Goal: Task Accomplishment & Management: Manage account settings

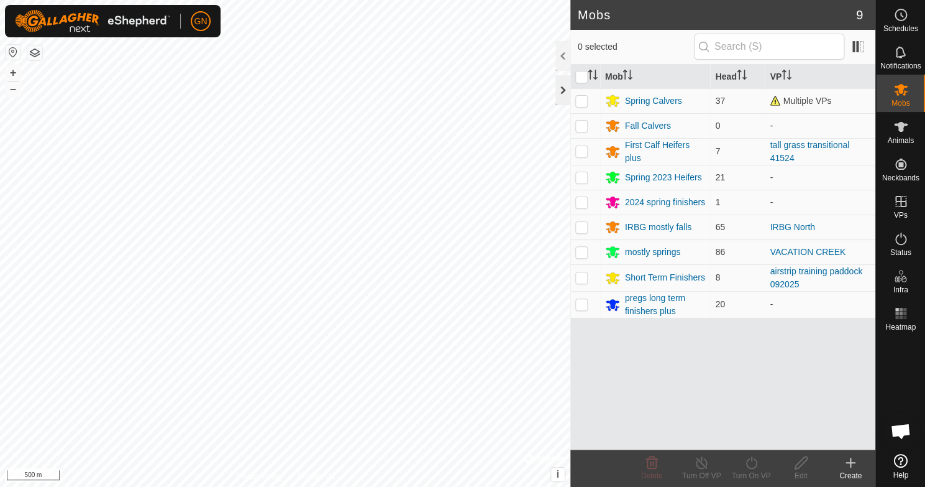
click at [563, 89] on div at bounding box center [563, 90] width 15 height 30
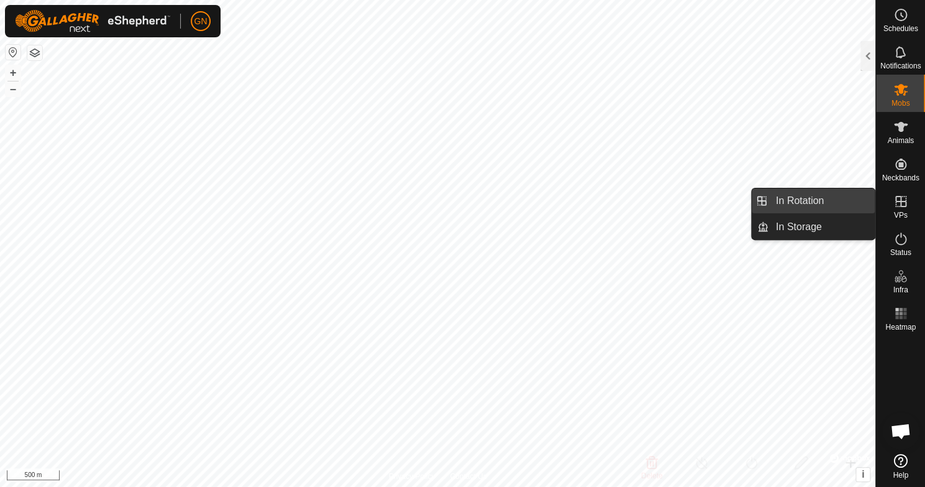
click at [805, 201] on link "In Rotation" at bounding box center [822, 200] width 106 height 25
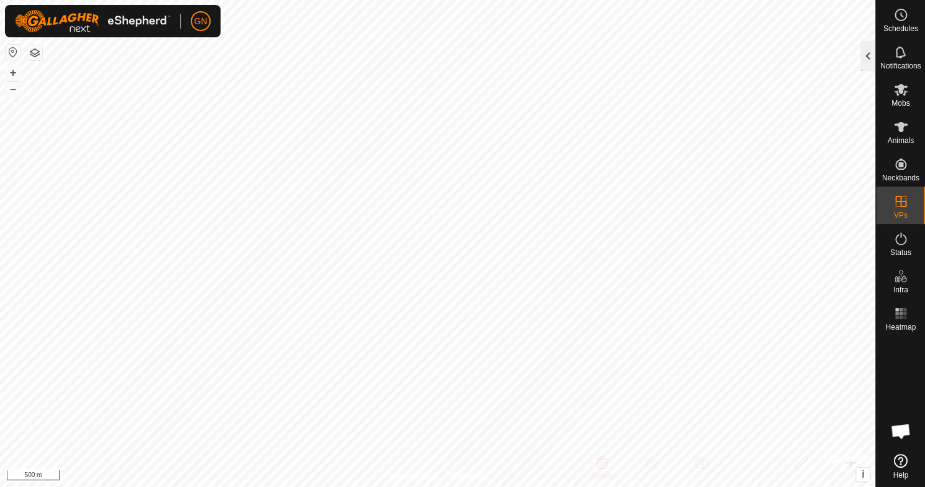
click at [864, 56] on div at bounding box center [868, 56] width 15 height 30
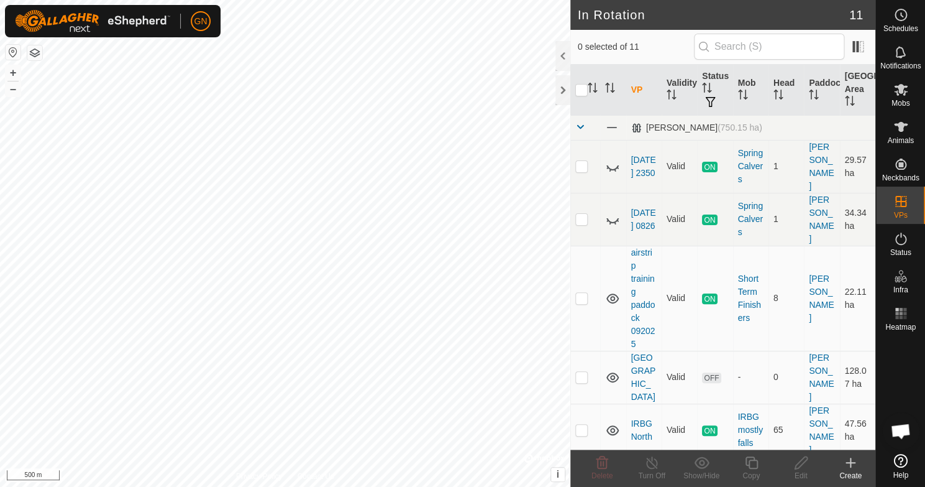
checkbox input "true"
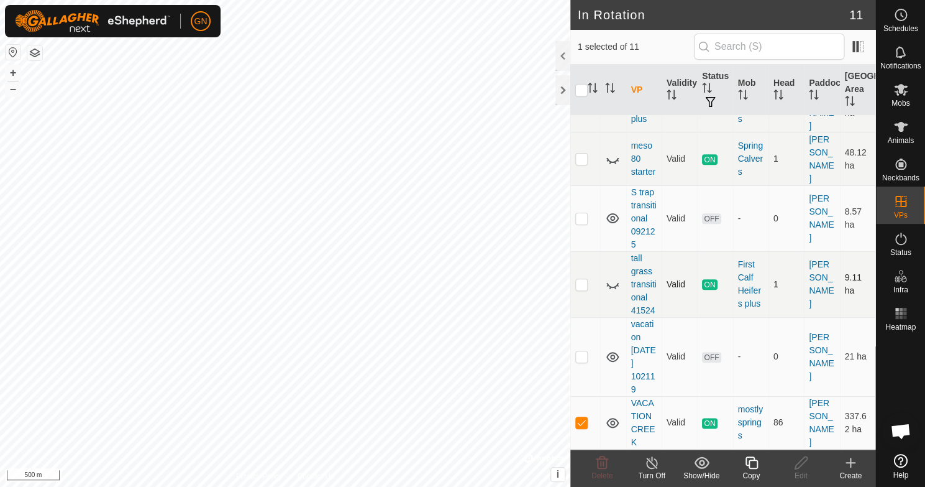
scroll to position [391, 0]
click at [652, 464] on line at bounding box center [652, 463] width 10 height 10
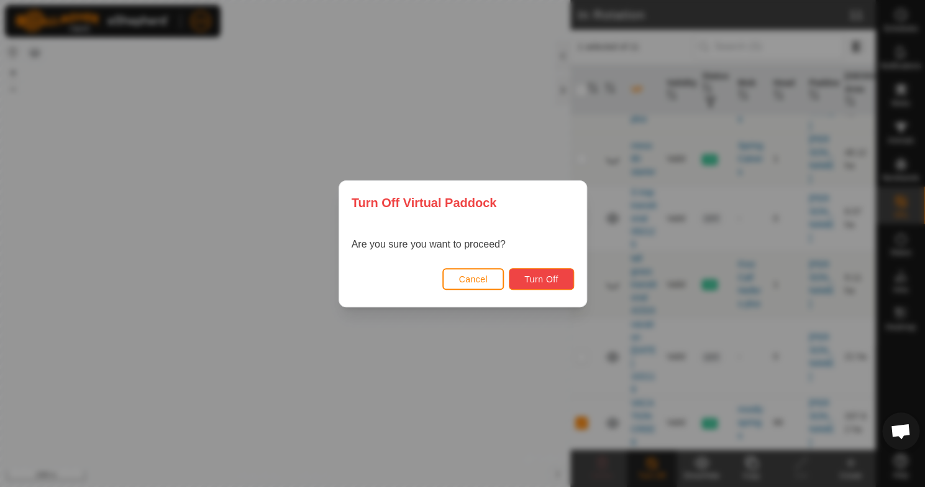
click at [529, 280] on span "Turn Off" at bounding box center [542, 279] width 34 height 10
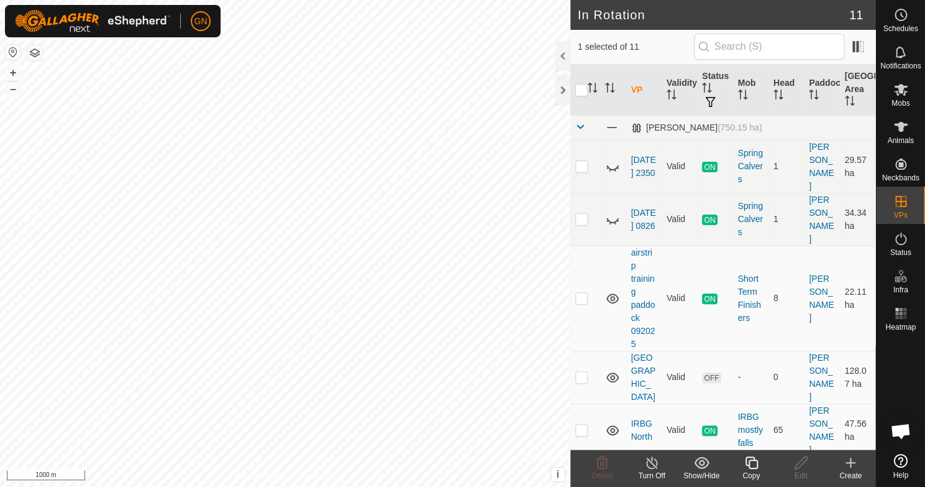
scroll to position [391, 0]
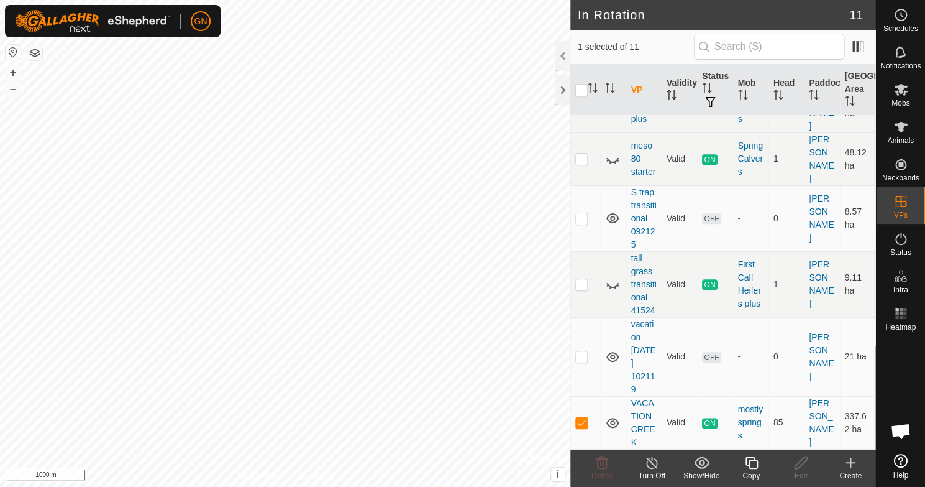
checkbox input "true"
checkbox input "false"
click at [606, 462] on icon at bounding box center [603, 462] width 12 height 12
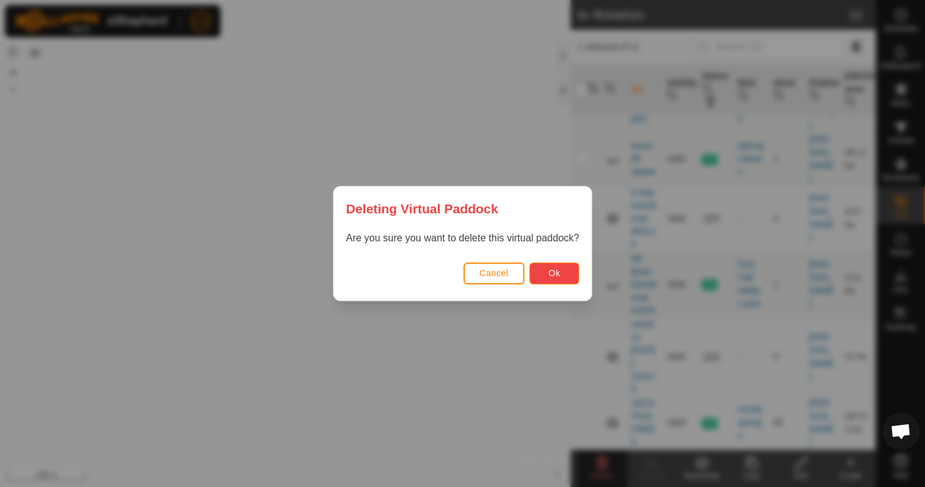
click at [545, 273] on button "Ok" at bounding box center [555, 273] width 50 height 22
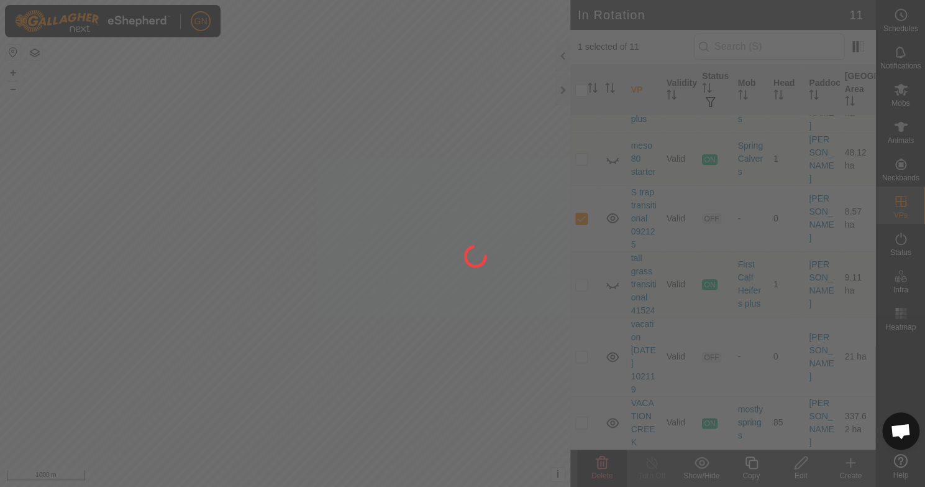
checkbox input "false"
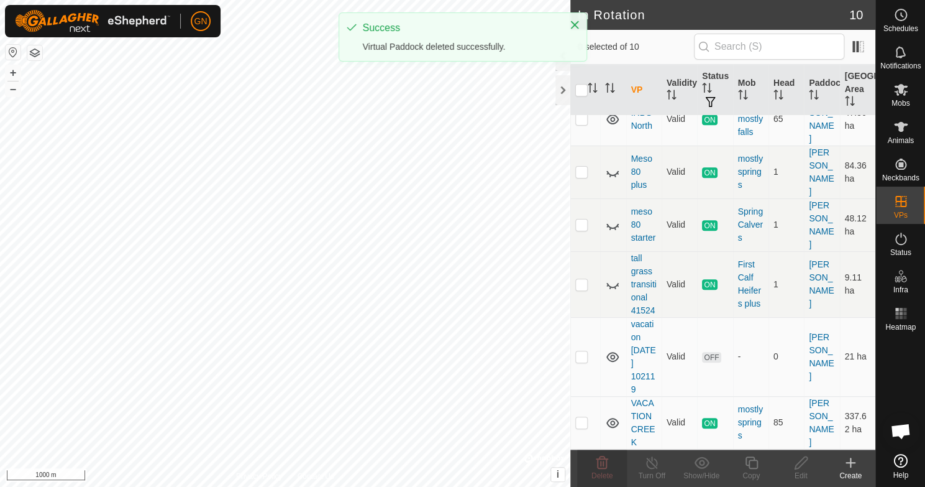
scroll to position [0, 0]
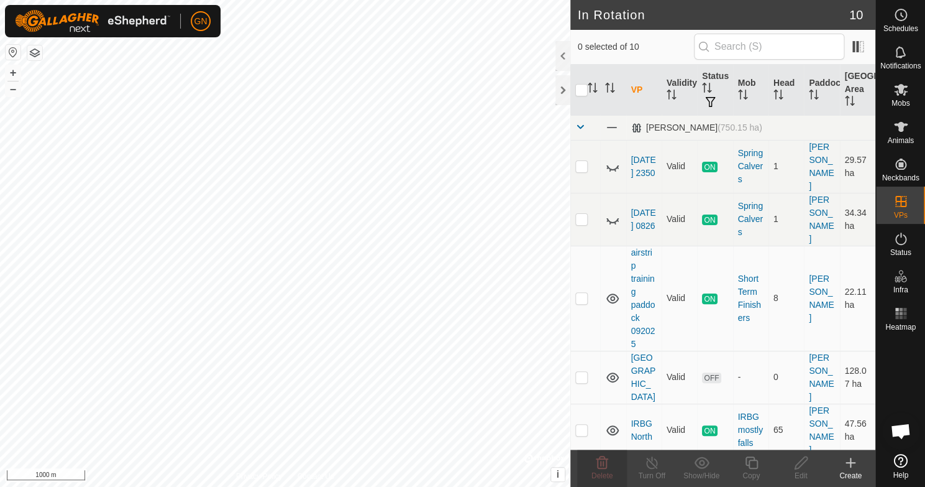
checkbox input "true"
checkbox input "false"
click at [600, 463] on icon at bounding box center [603, 462] width 12 height 12
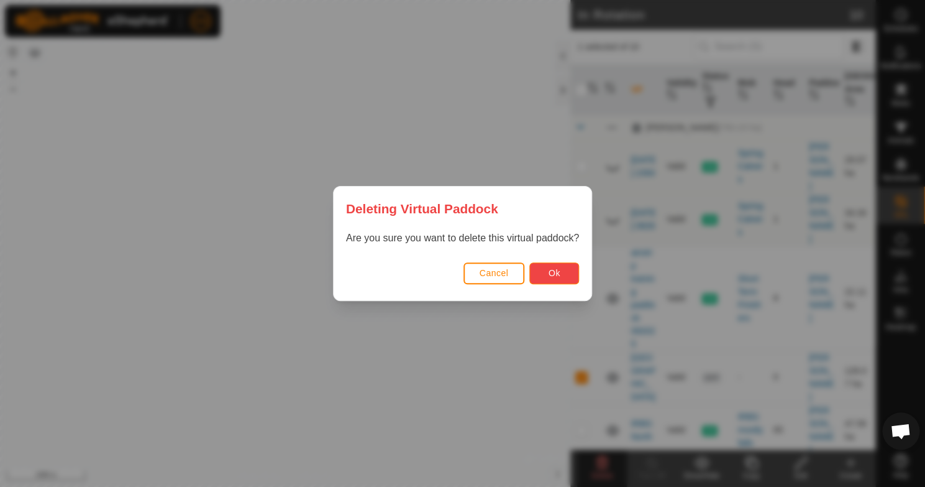
click at [561, 267] on button "Ok" at bounding box center [555, 273] width 50 height 22
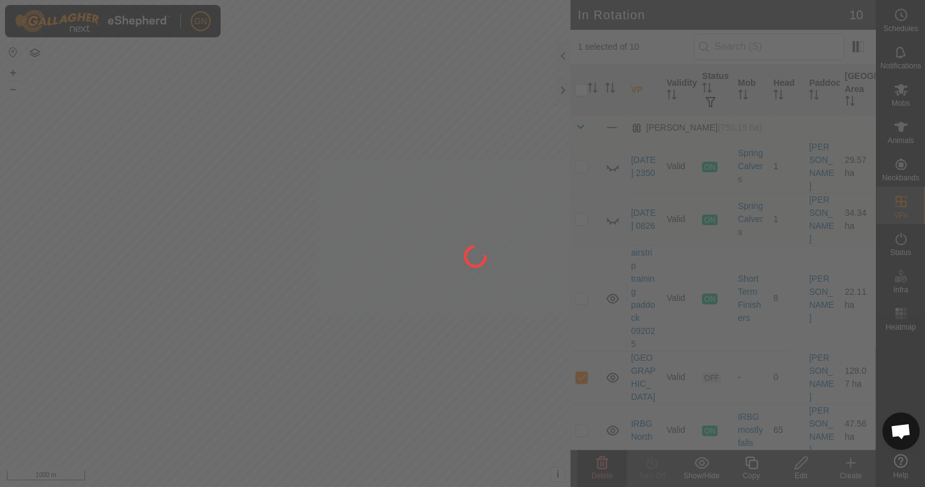
checkbox input "false"
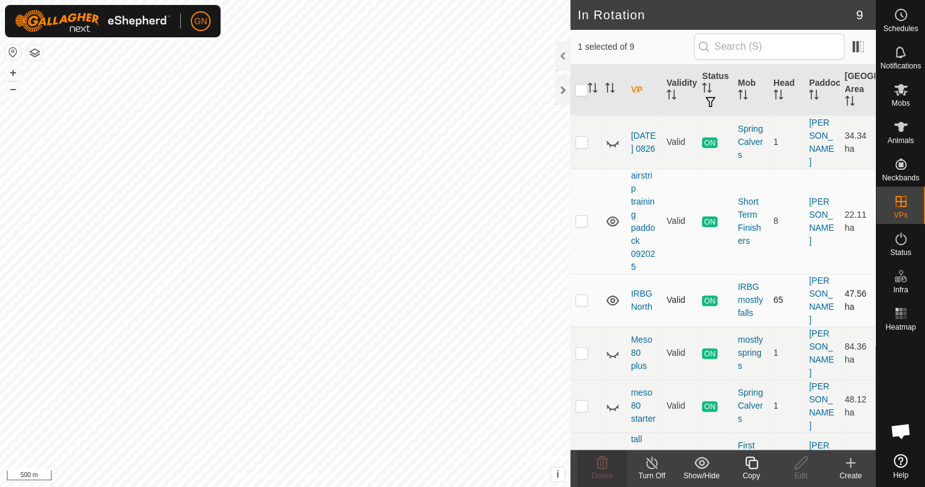
scroll to position [259, 0]
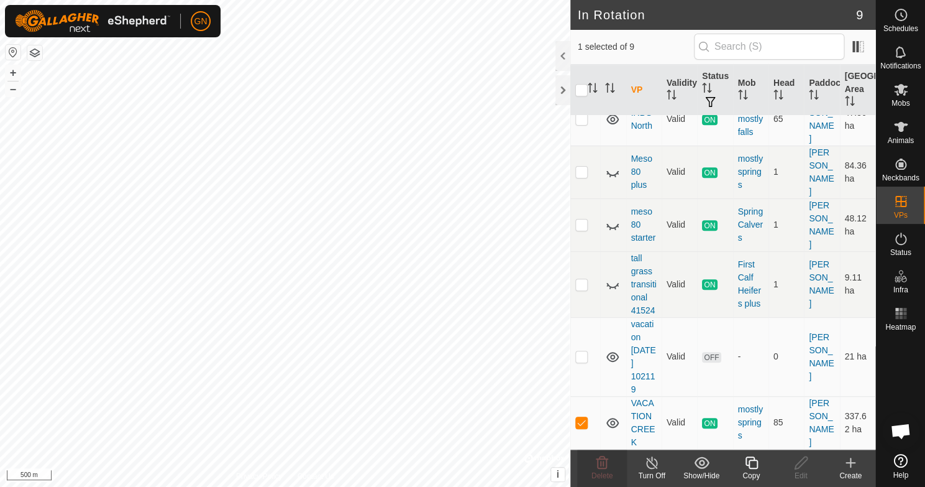
checkbox input "false"
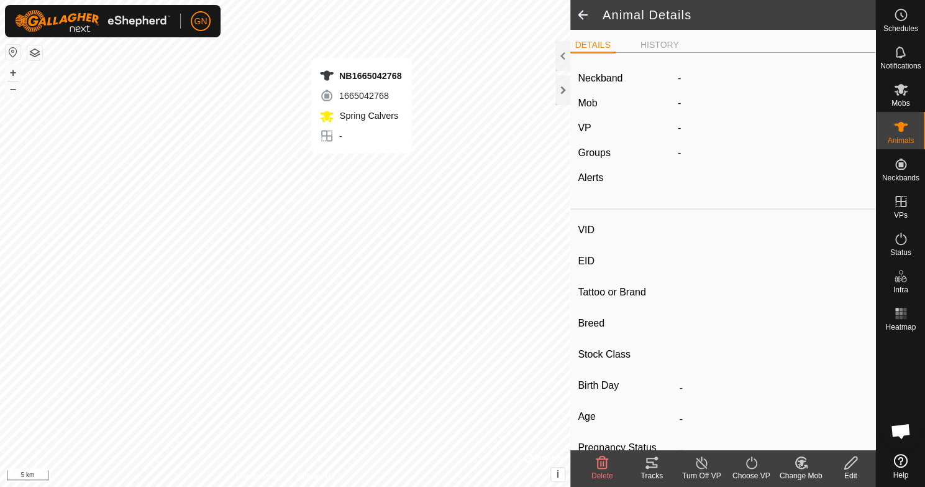
type input "NB1665042768"
type input "-"
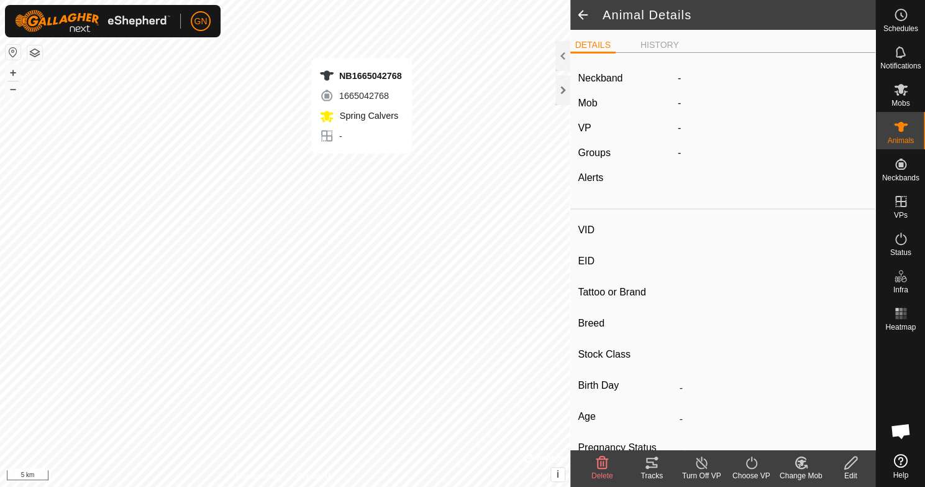
type input "-"
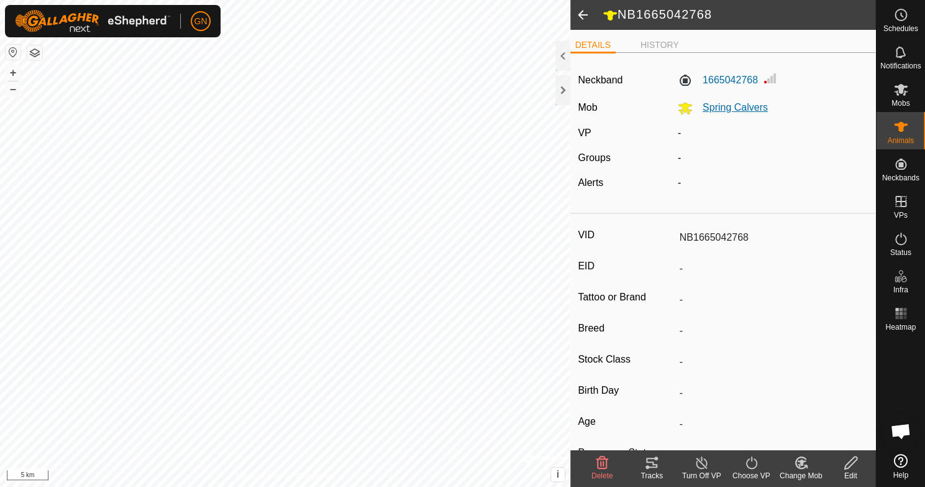
click at [725, 108] on span "Spring Calvers" at bounding box center [730, 107] width 75 height 11
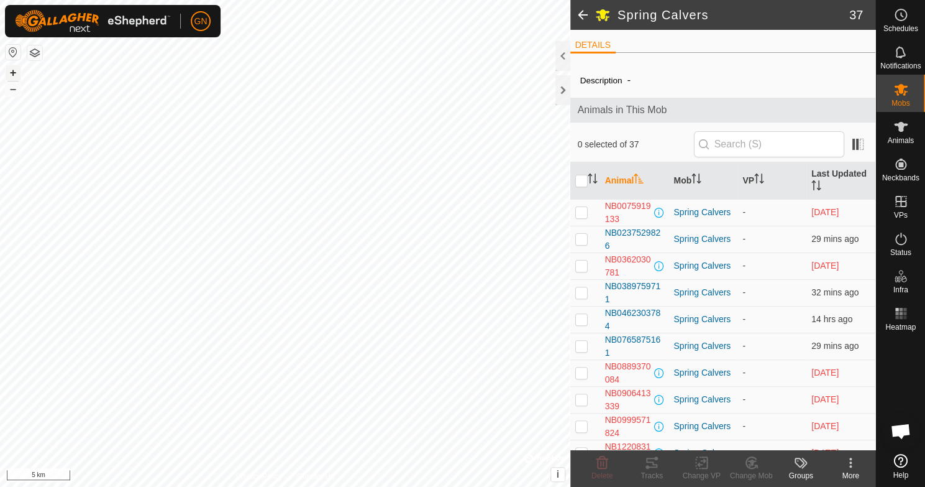
click at [14, 73] on button "+" at bounding box center [13, 72] width 15 height 15
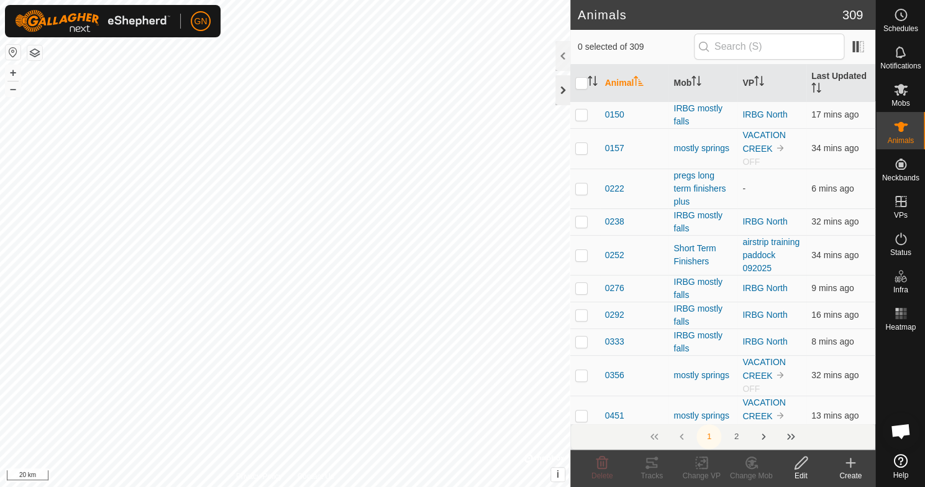
click at [562, 90] on div at bounding box center [563, 90] width 15 height 30
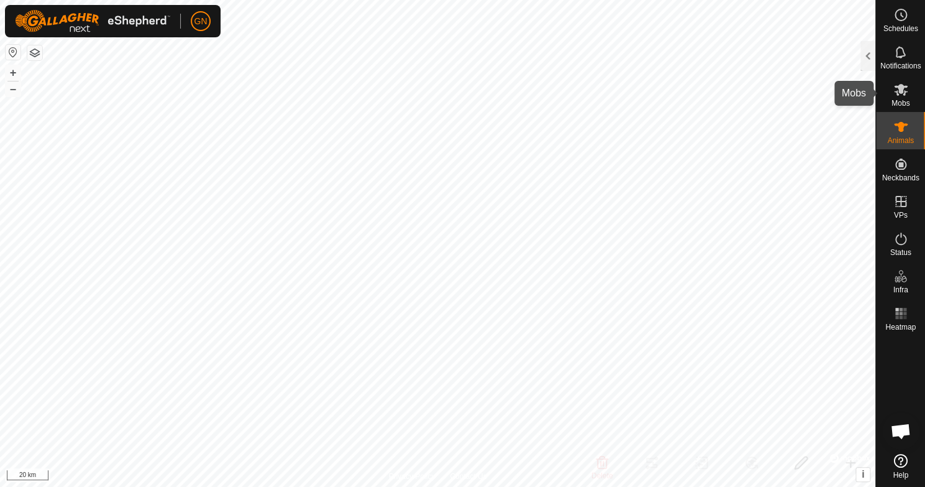
drag, startPoint x: 906, startPoint y: 88, endPoint x: 898, endPoint y: 81, distance: 10.5
click at [905, 88] on icon at bounding box center [901, 89] width 15 height 15
click at [873, 57] on div at bounding box center [868, 56] width 15 height 30
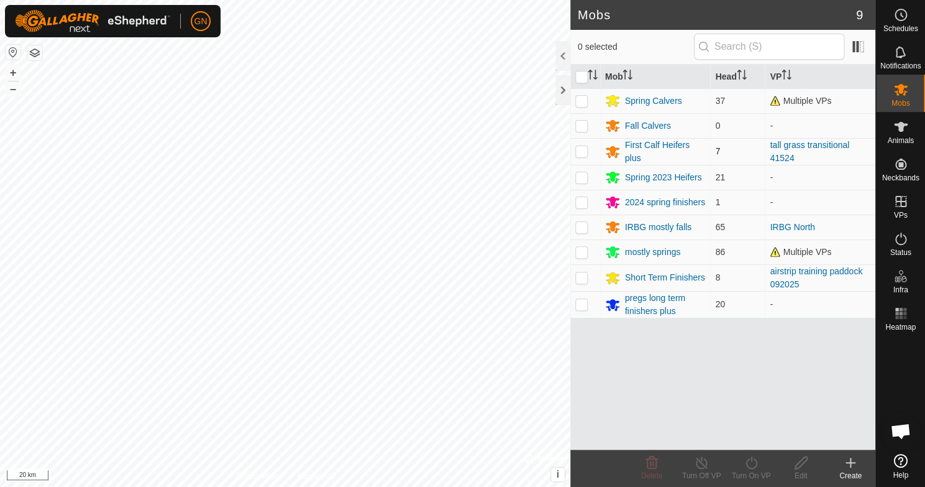
click at [582, 150] on p-checkbox at bounding box center [582, 151] width 12 height 10
checkbox input "true"
click at [580, 200] on p-checkbox at bounding box center [582, 202] width 12 height 10
checkbox input "true"
click at [579, 177] on p-checkbox at bounding box center [582, 177] width 12 height 10
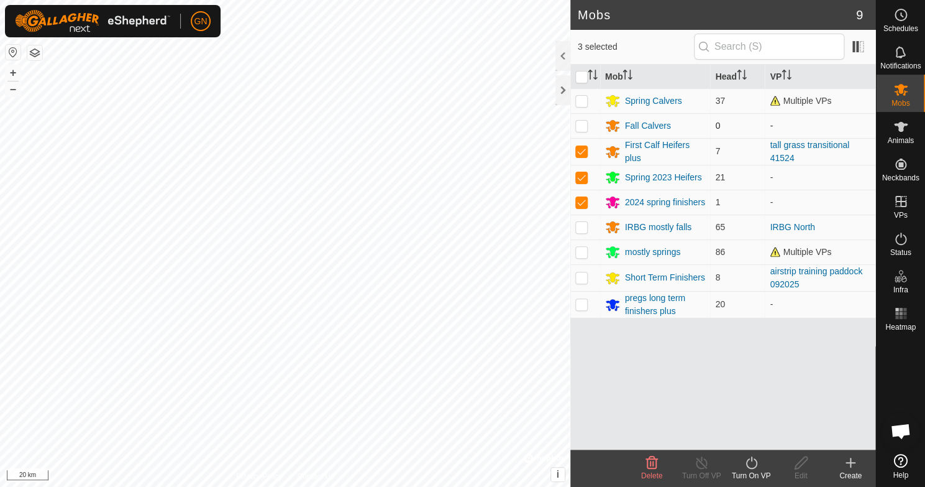
checkbox input "true"
click at [584, 129] on p-checkbox at bounding box center [582, 126] width 12 height 10
checkbox input "true"
click at [582, 104] on p-checkbox at bounding box center [582, 101] width 12 height 10
checkbox input "true"
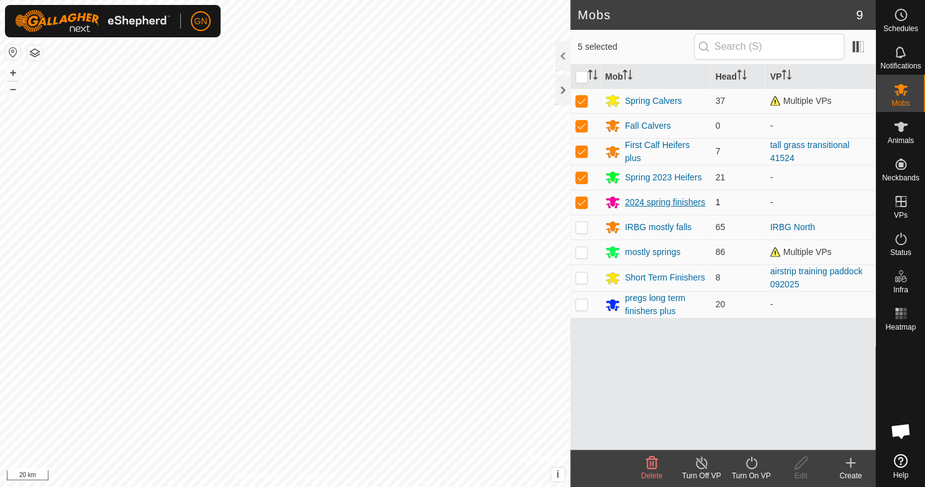
click at [694, 202] on div "2024 spring finishers" at bounding box center [665, 202] width 80 height 13
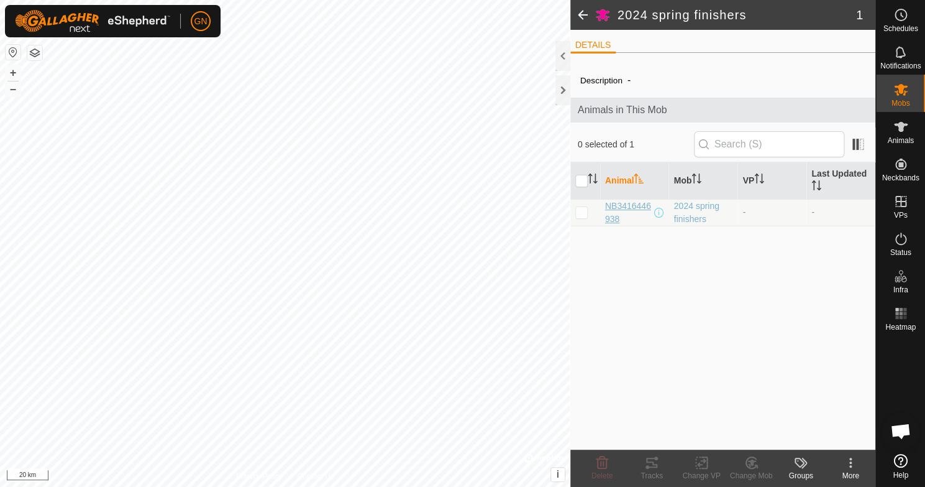
click at [632, 210] on span "NB3416446938" at bounding box center [628, 213] width 47 height 26
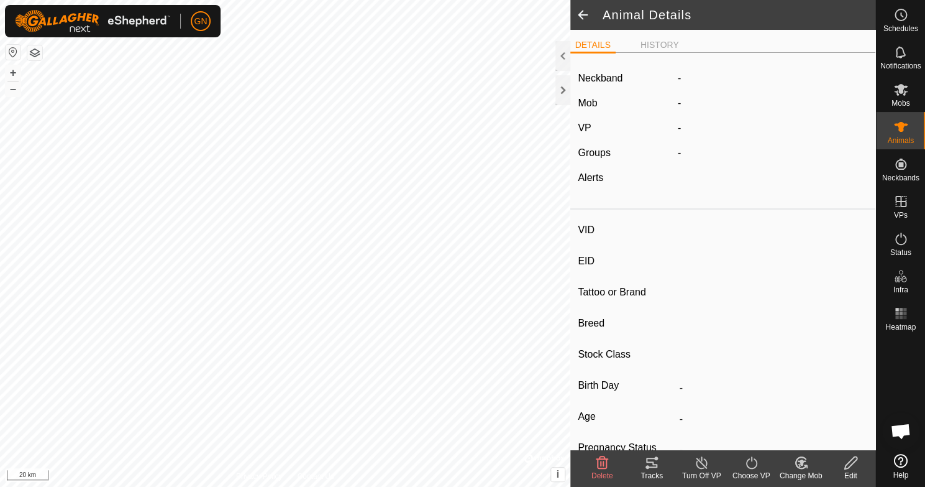
click at [632, 210] on article "Neckband - Mob - VP - Groups - Alerts VID EID Tattoo or Brand Breed Stock Class…" at bounding box center [723, 314] width 305 height 502
click at [658, 47] on li "HISTORY" at bounding box center [660, 46] width 48 height 15
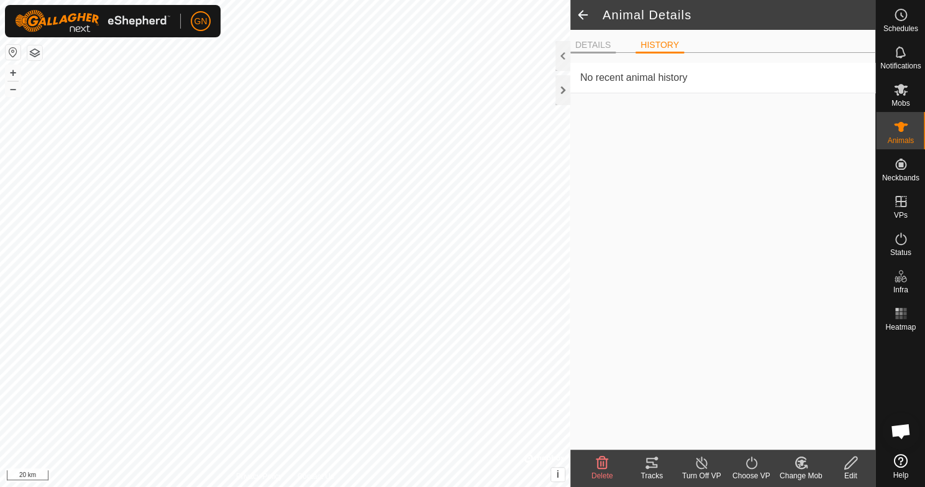
click at [597, 45] on li "DETAILS" at bounding box center [593, 46] width 45 height 15
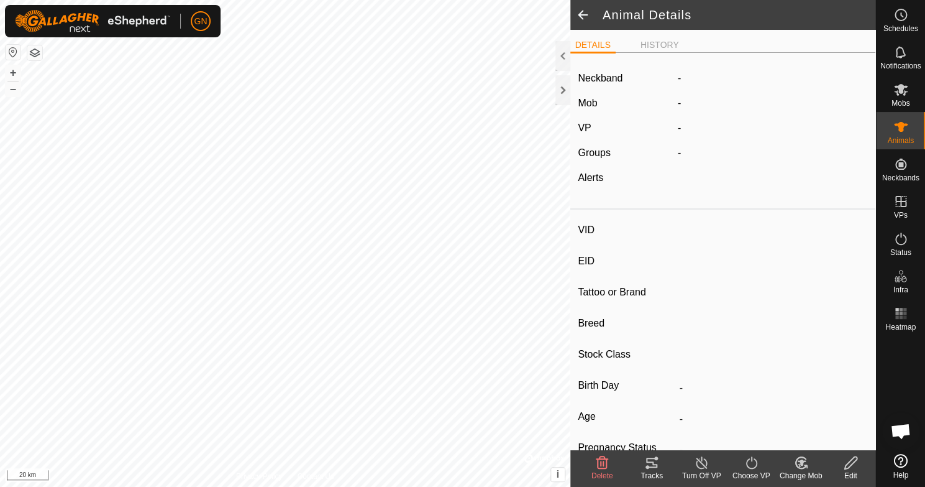
click at [579, 17] on span at bounding box center [583, 15] width 25 height 30
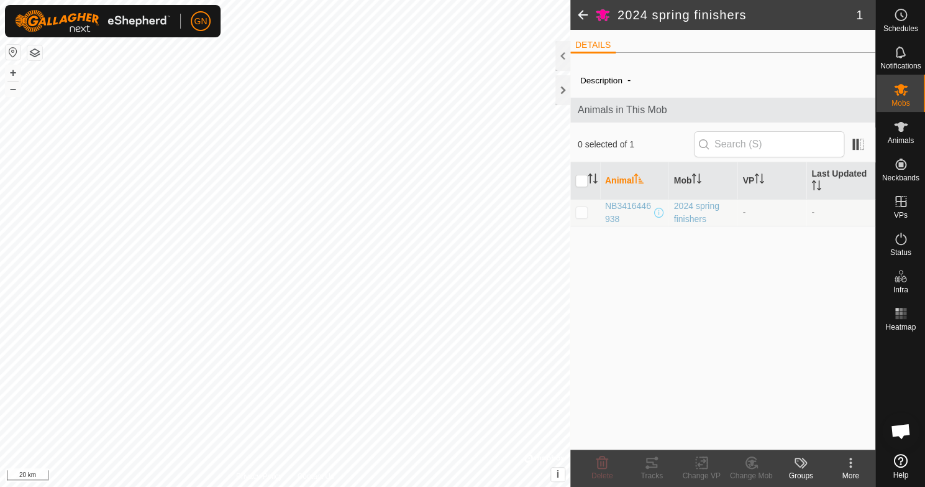
click at [581, 16] on span at bounding box center [583, 15] width 25 height 30
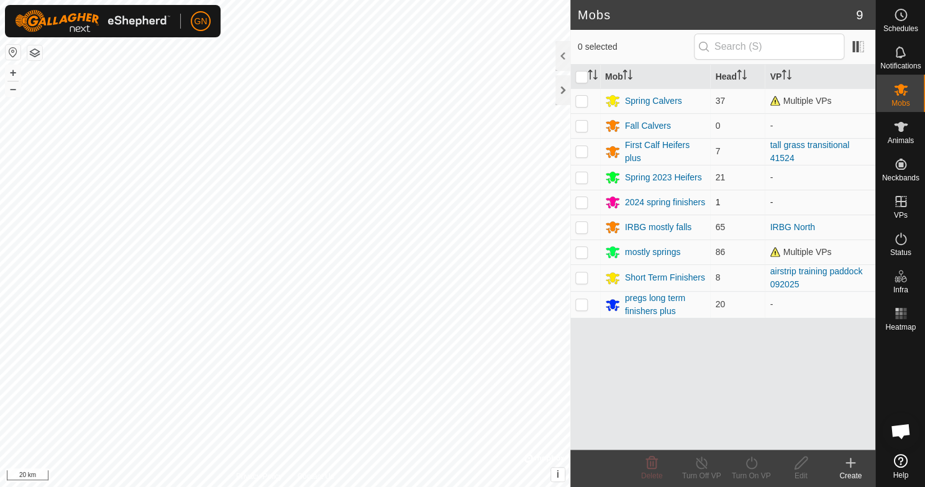
click at [582, 203] on p-checkbox at bounding box center [582, 202] width 12 height 10
checkbox input "true"
click at [584, 96] on td at bounding box center [586, 100] width 30 height 25
checkbox input "true"
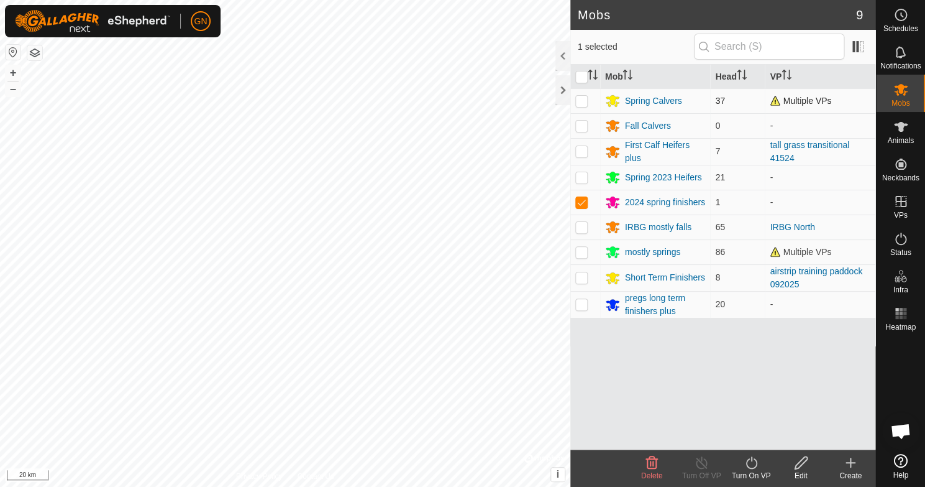
checkbox input "true"
click at [653, 460] on icon at bounding box center [652, 462] width 15 height 15
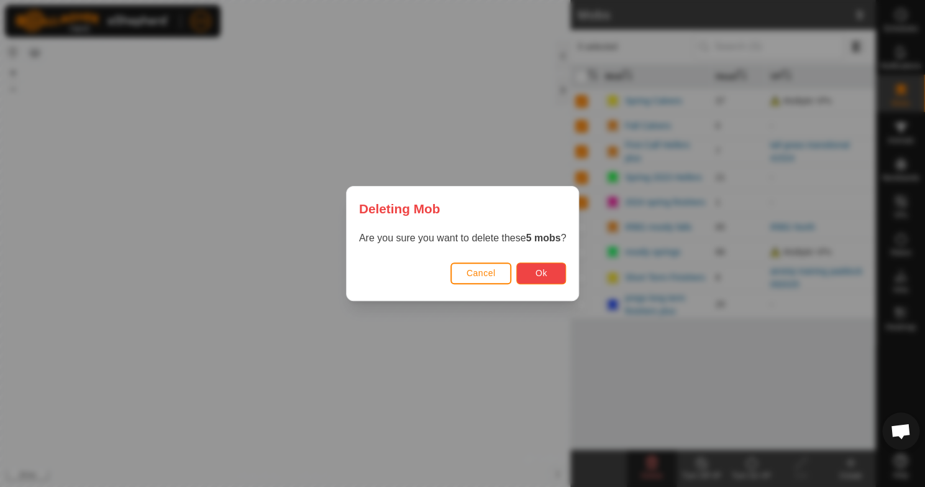
click at [527, 272] on button "Ok" at bounding box center [541, 273] width 50 height 22
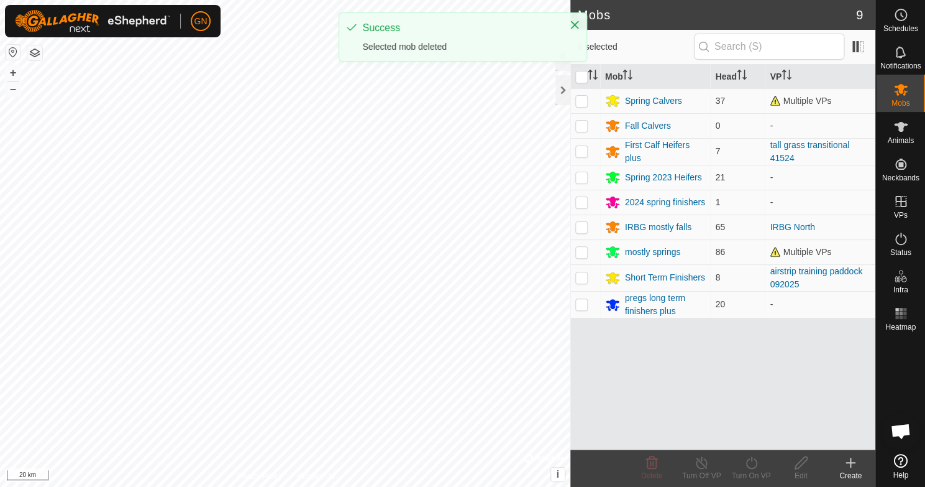
checkbox input "false"
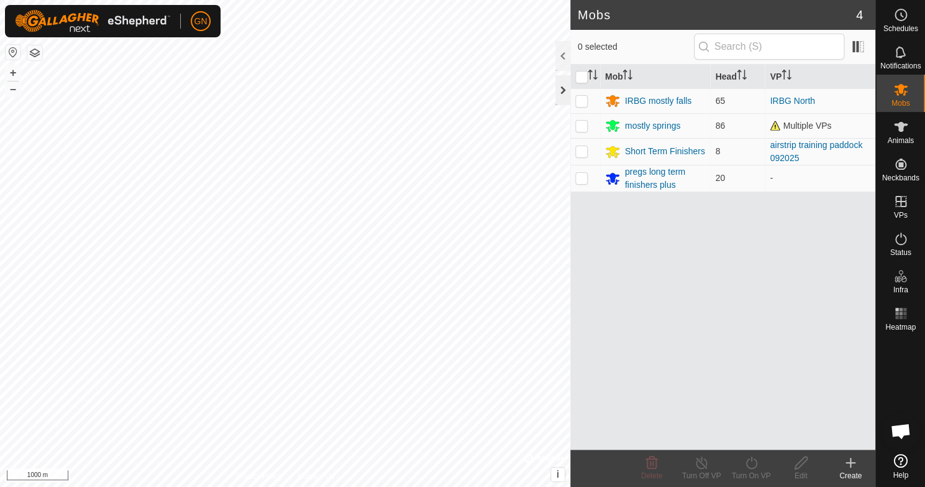
click at [561, 91] on div at bounding box center [563, 90] width 15 height 30
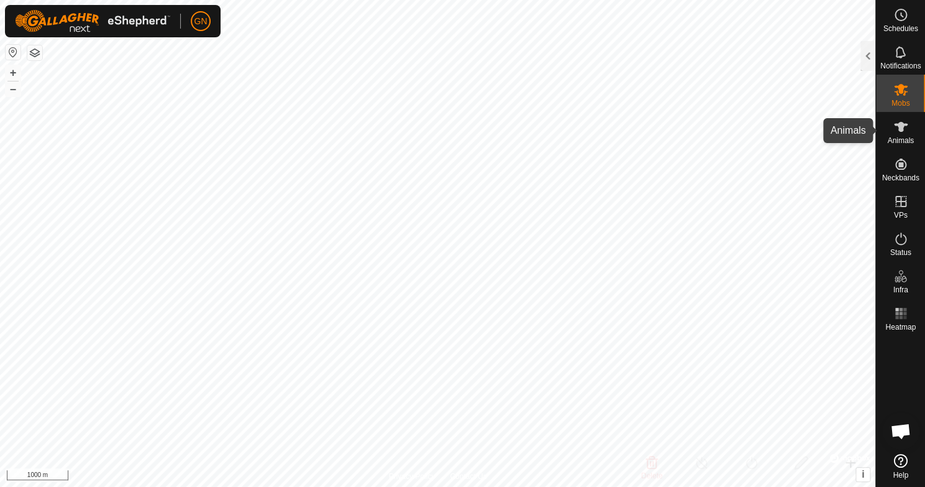
click at [898, 129] on icon at bounding box center [901, 126] width 15 height 15
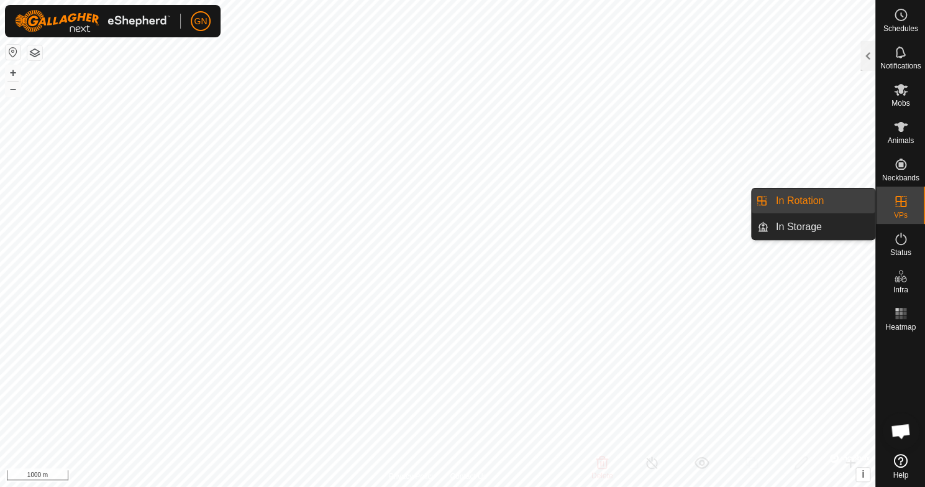
click at [816, 200] on link "In Rotation" at bounding box center [822, 200] width 106 height 25
click at [828, 198] on link "In Rotation" at bounding box center [822, 200] width 106 height 25
drag, startPoint x: 828, startPoint y: 198, endPoint x: 902, endPoint y: 201, distance: 74.7
click at [902, 200] on link "In Rotation" at bounding box center [872, 202] width 106 height 25
click at [799, 200] on link "In Rotation" at bounding box center [822, 200] width 106 height 25
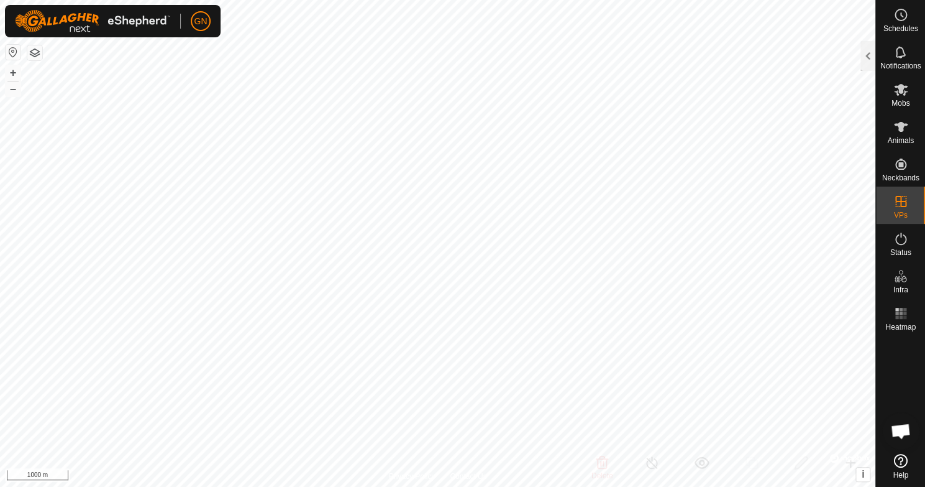
click at [799, 200] on span "In Rotation" at bounding box center [800, 200] width 48 height 15
click at [863, 55] on div at bounding box center [868, 56] width 15 height 30
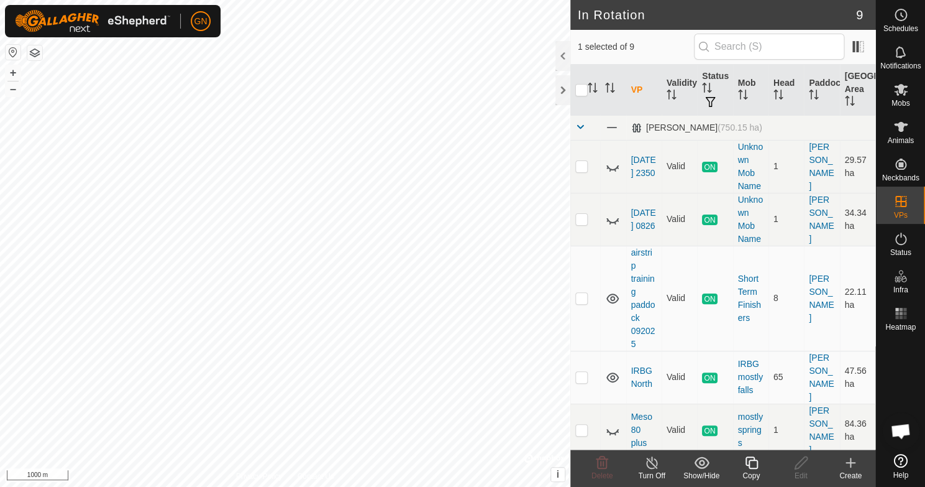
scroll to position [259, 0]
checkbox input "true"
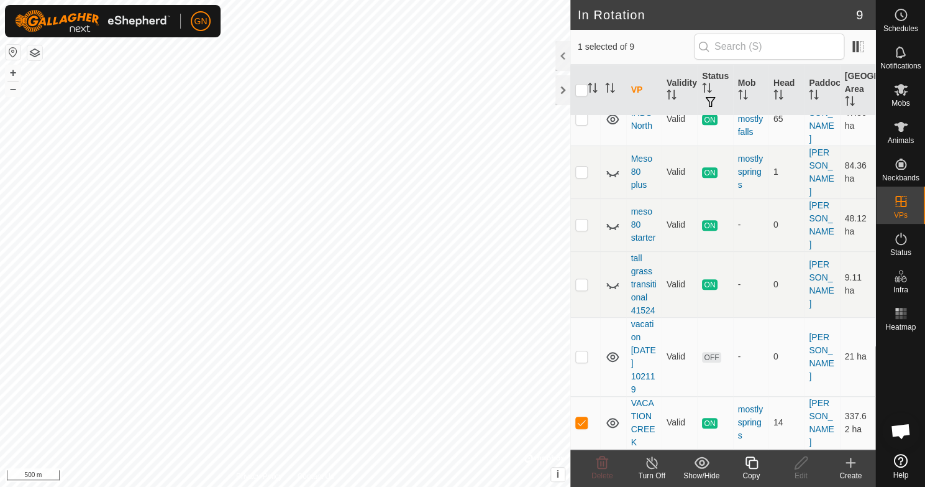
click at [651, 460] on icon at bounding box center [651, 462] width 11 height 12
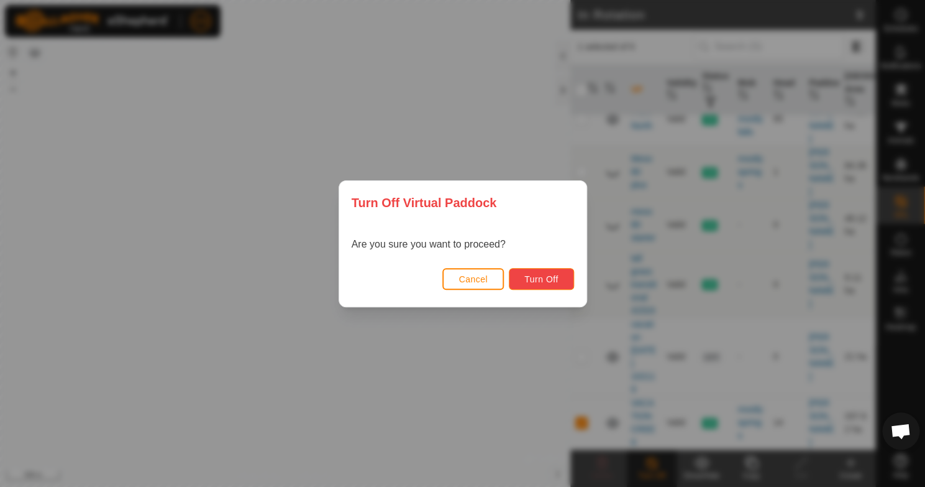
click at [548, 278] on span "Turn Off" at bounding box center [542, 279] width 34 height 10
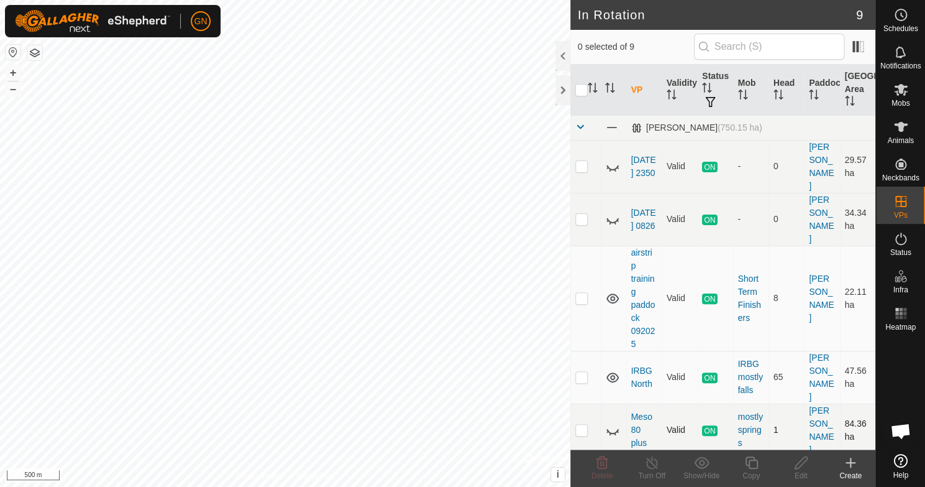
scroll to position [259, 0]
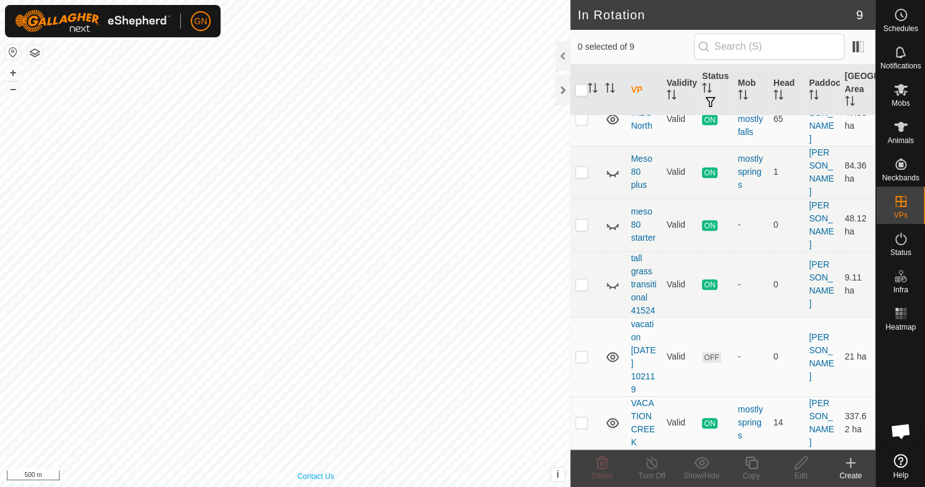
checkbox input "true"
click at [563, 92] on div at bounding box center [563, 90] width 15 height 30
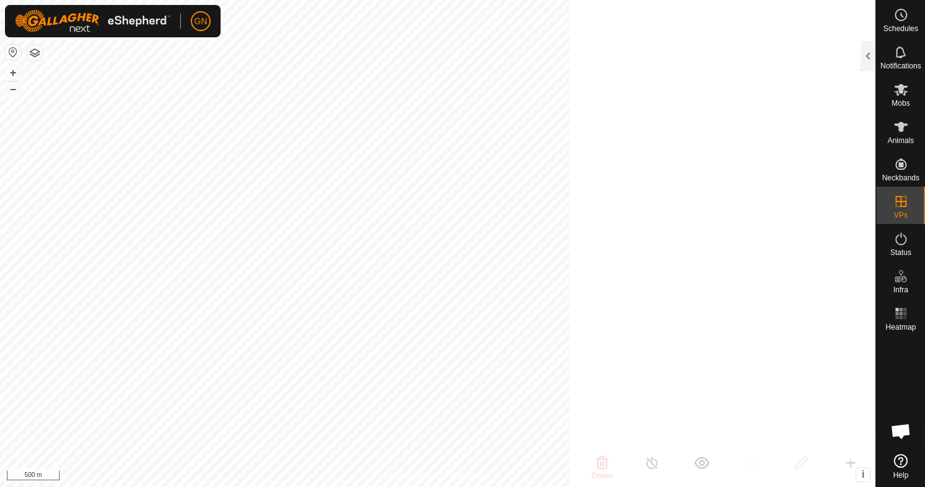
scroll to position [809, 0]
click at [899, 90] on icon at bounding box center [901, 90] width 14 height 12
click at [868, 54] on div at bounding box center [868, 56] width 15 height 30
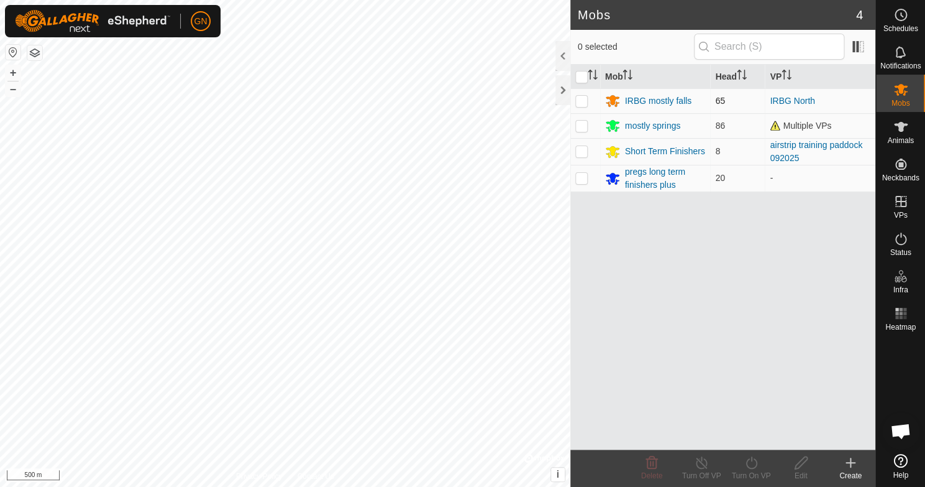
click at [579, 103] on p-checkbox at bounding box center [582, 101] width 12 height 10
click at [580, 102] on p-checkbox at bounding box center [582, 101] width 12 height 10
checkbox input "false"
